Goal: Navigation & Orientation: Go to known website

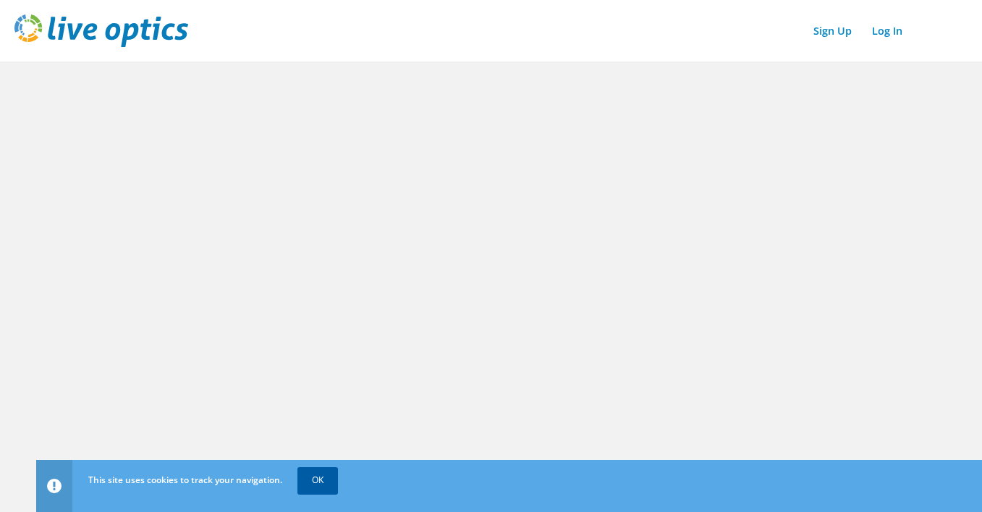
click at [323, 421] on link "OK" at bounding box center [317, 480] width 41 height 26
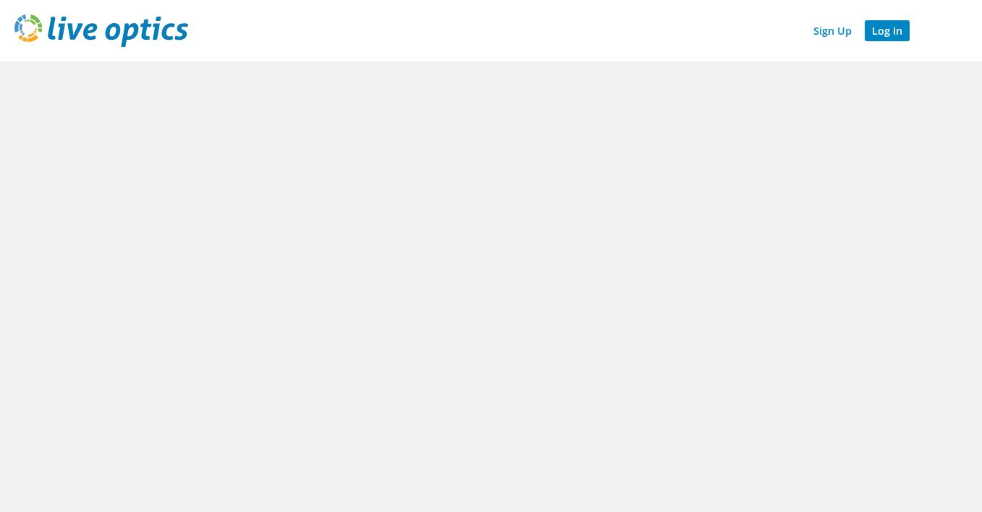
click at [894, 33] on link "Log In" at bounding box center [886, 30] width 45 height 21
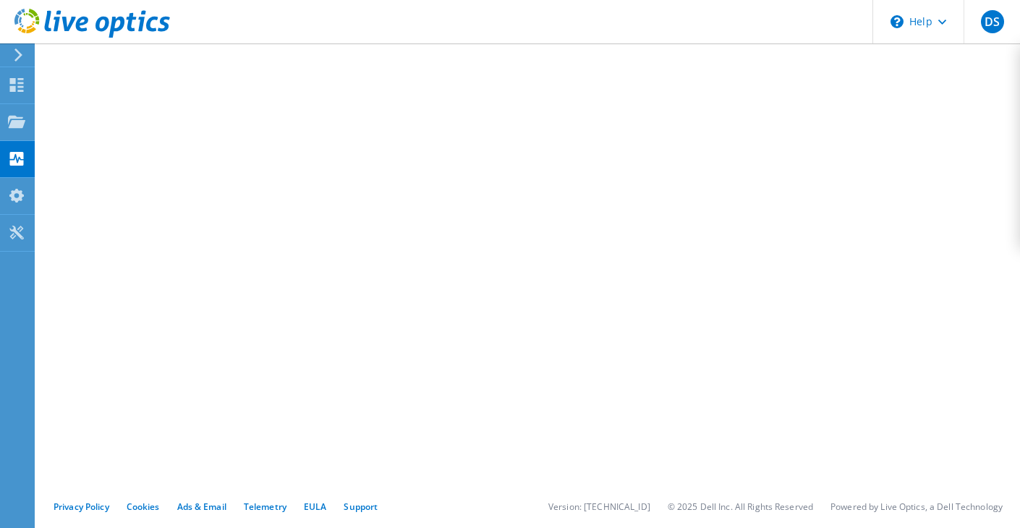
click at [4, 7] on div at bounding box center [85, 24] width 170 height 48
